Goal: Task Accomplishment & Management: Complete application form

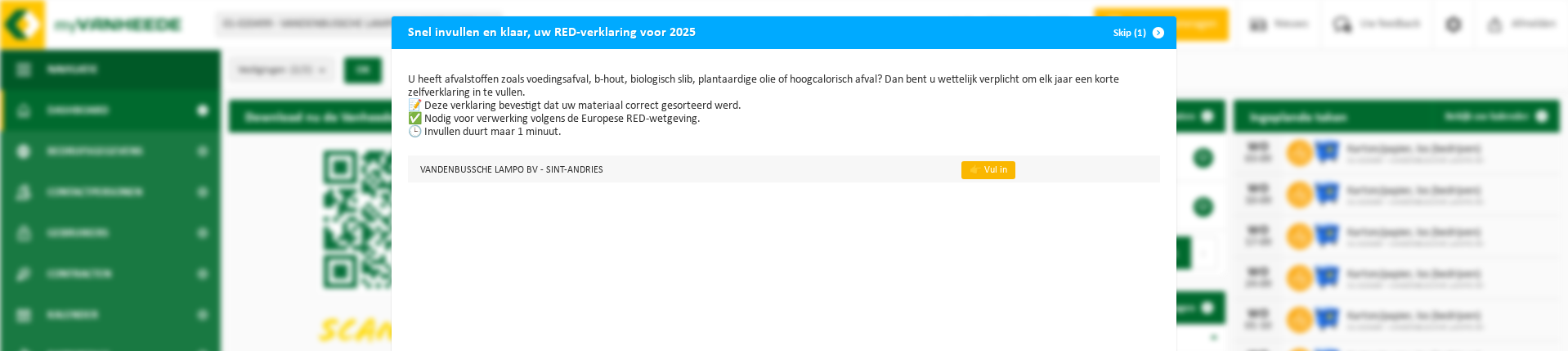
click at [976, 165] on link "👉 Vul in" at bounding box center [988, 171] width 54 height 18
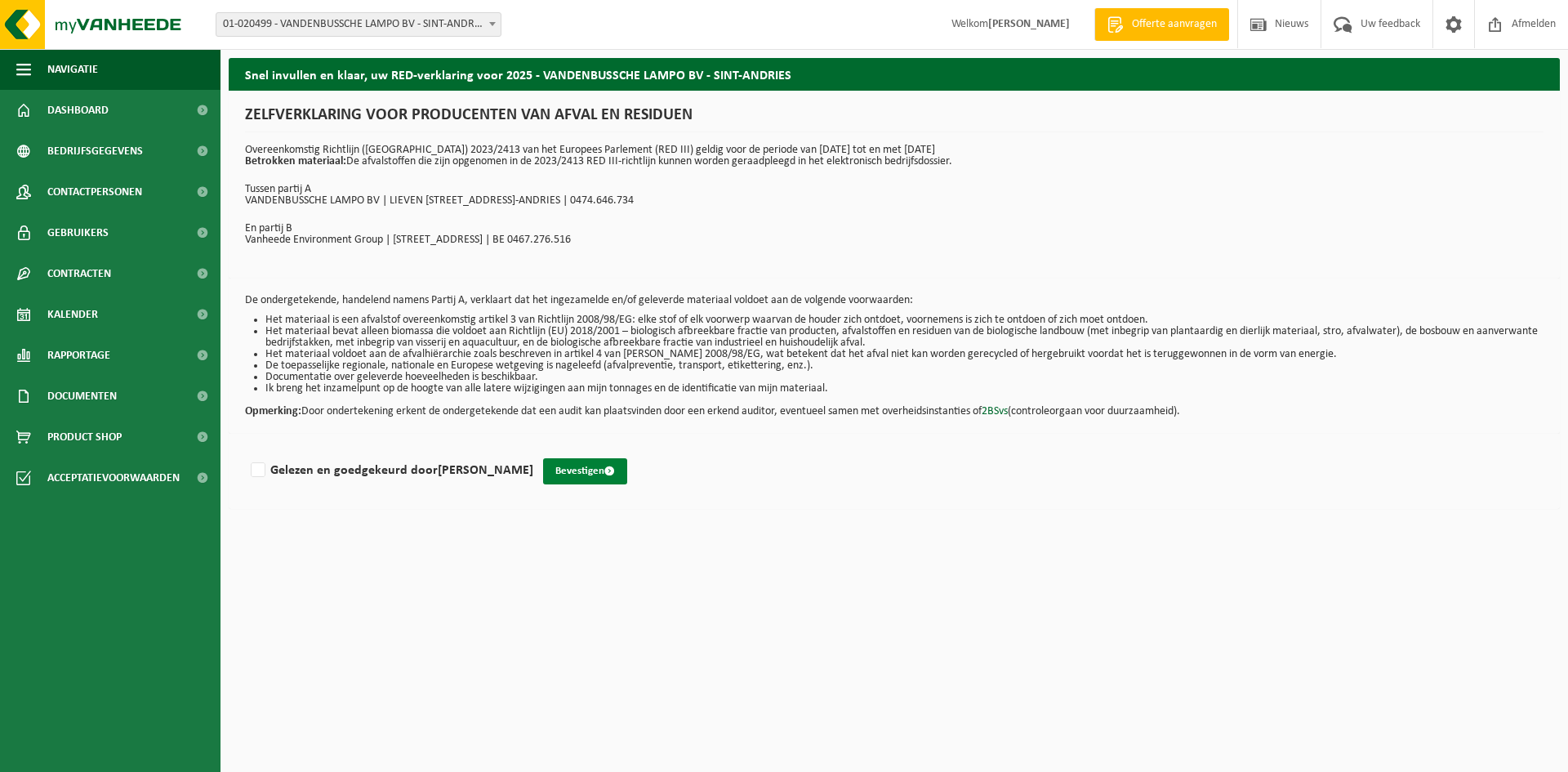
click at [623, 350] on button "Bevestigen" at bounding box center [585, 471] width 84 height 26
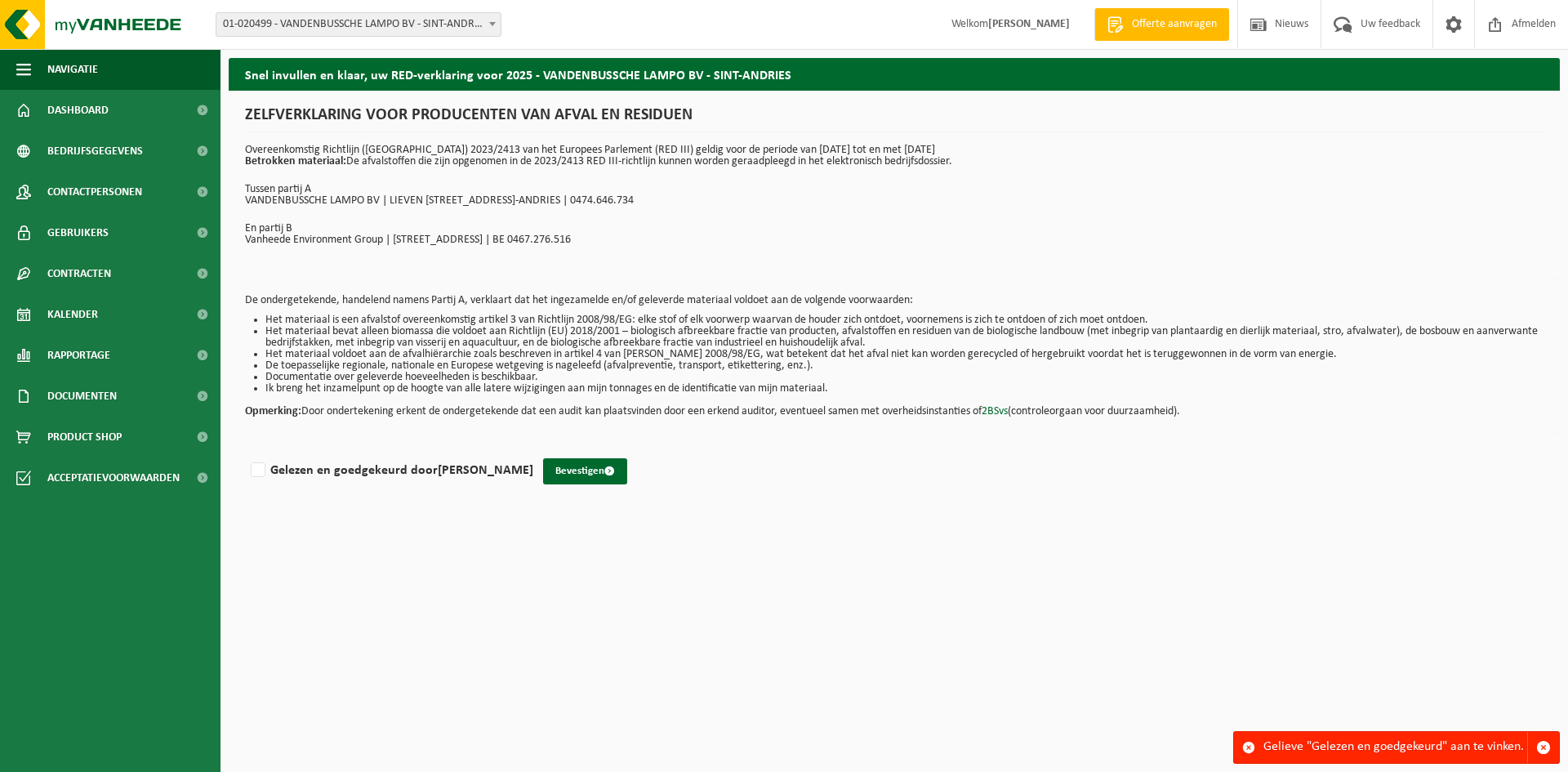
click at [366, 448] on div "Gelezen en goedgekeurd door MICHIEL VANDENBUSSCHE Bevestigen" at bounding box center [894, 471] width 1331 height 75
click at [394, 477] on label "Gelezen en goedgekeurd door MICHIEL VANDENBUSSCHE" at bounding box center [390, 470] width 286 height 24
click at [533, 450] on input "Gelezen en goedgekeurd door MICHIEL VANDENBUSSCHE" at bounding box center [533, 450] width 1 height 1
checkbox input "true"
click at [626, 471] on button "Bevestigen" at bounding box center [585, 471] width 84 height 26
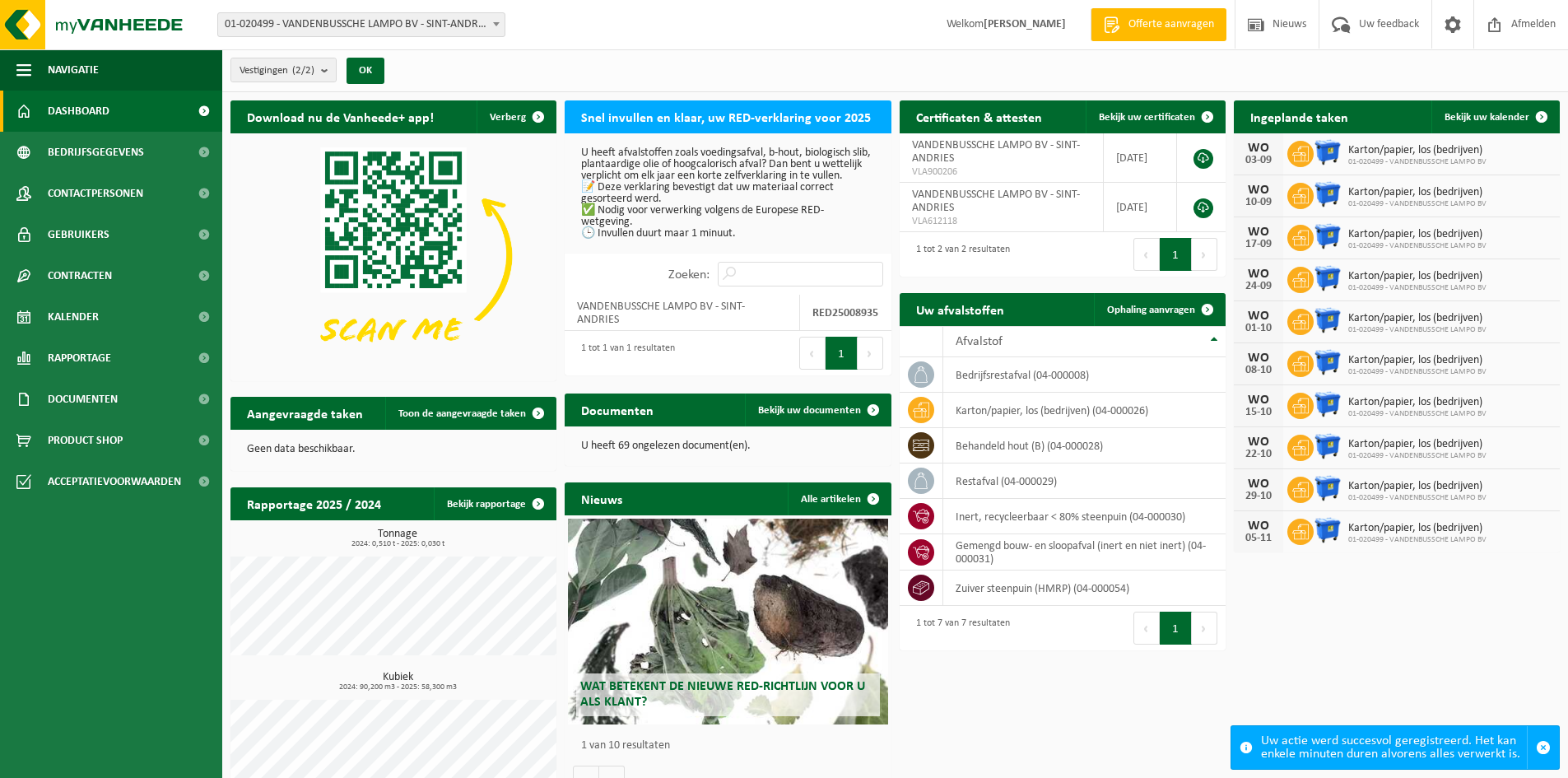
click at [689, 240] on p "U heeft afvalstoffen zoals voedingsafval, b-hout, biologisch slib, plantaardige…" at bounding box center [727, 193] width 293 height 93
